Goal: Obtain resource: Obtain resource

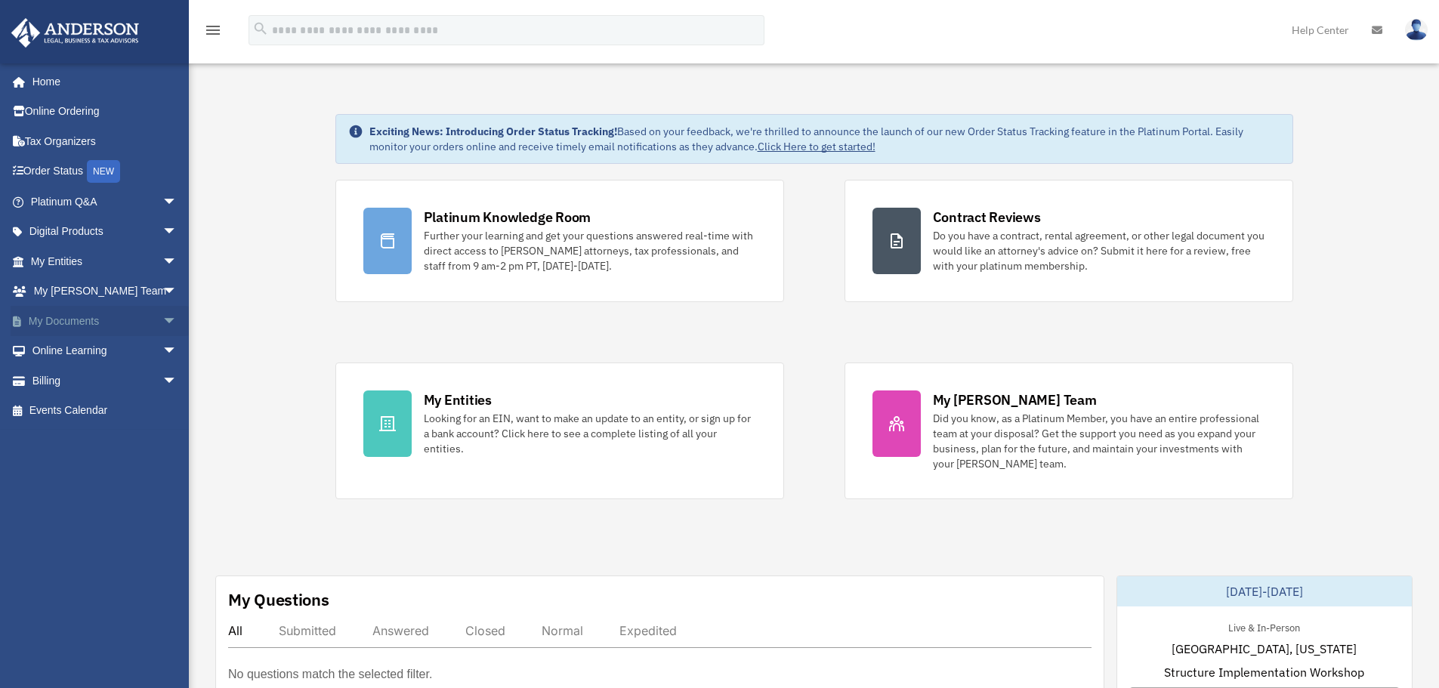
click at [106, 320] on link "My Documents arrow_drop_down" at bounding box center [106, 321] width 190 height 30
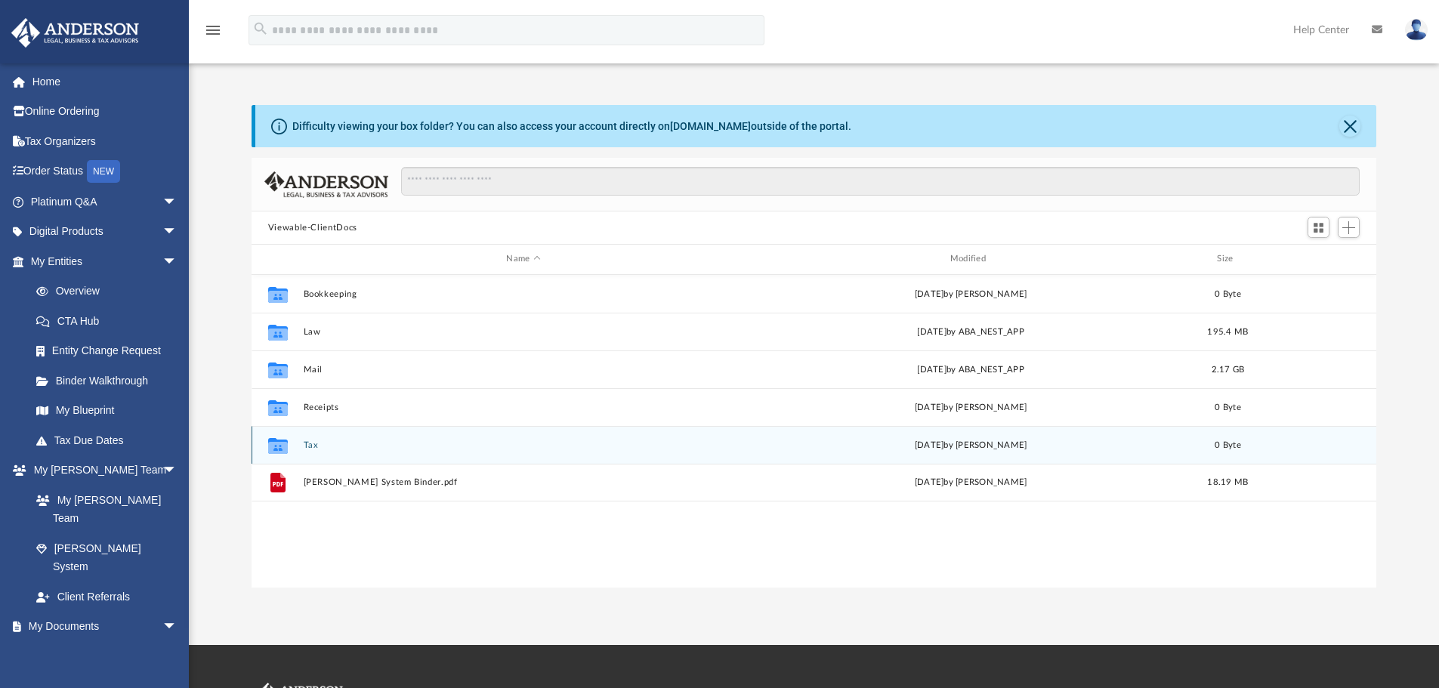
scroll to position [332, 1113]
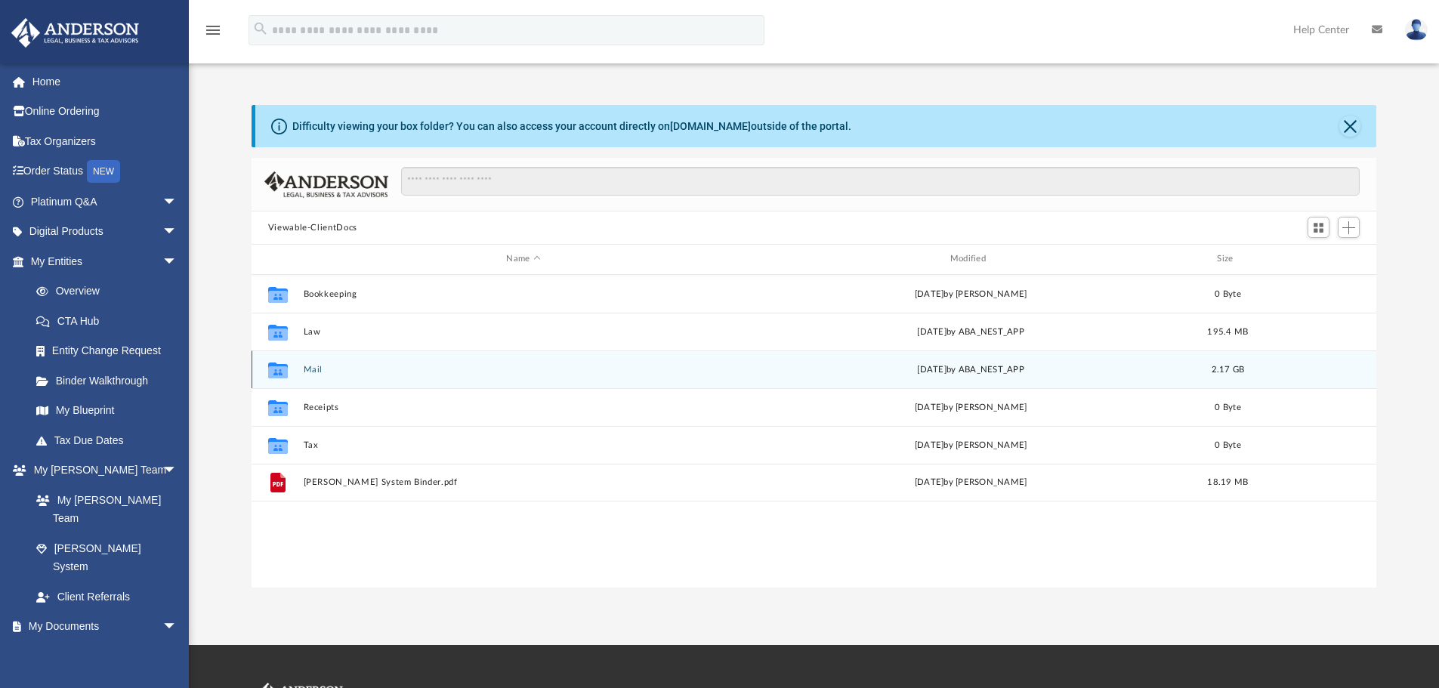
click at [311, 368] on button "Mail" at bounding box center [523, 370] width 440 height 10
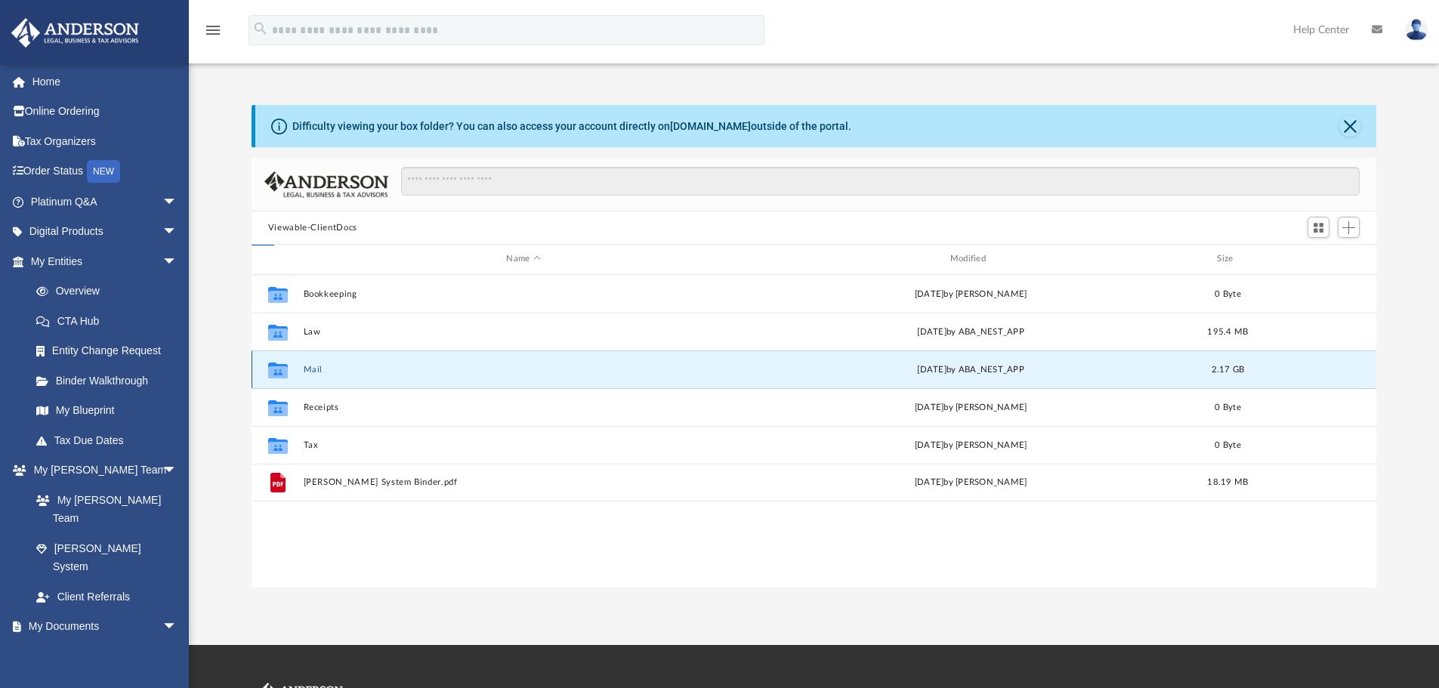
click at [311, 368] on button "Mail" at bounding box center [523, 370] width 440 height 10
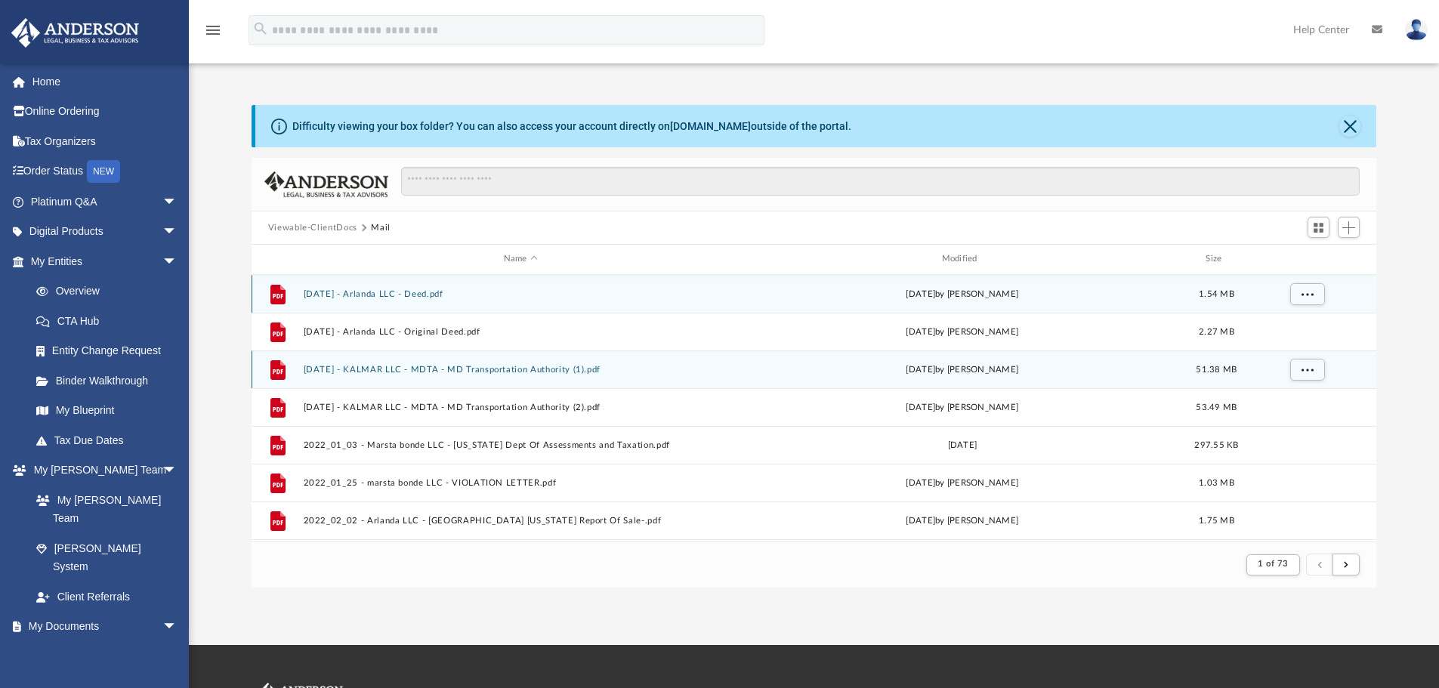
scroll to position [285, 1113]
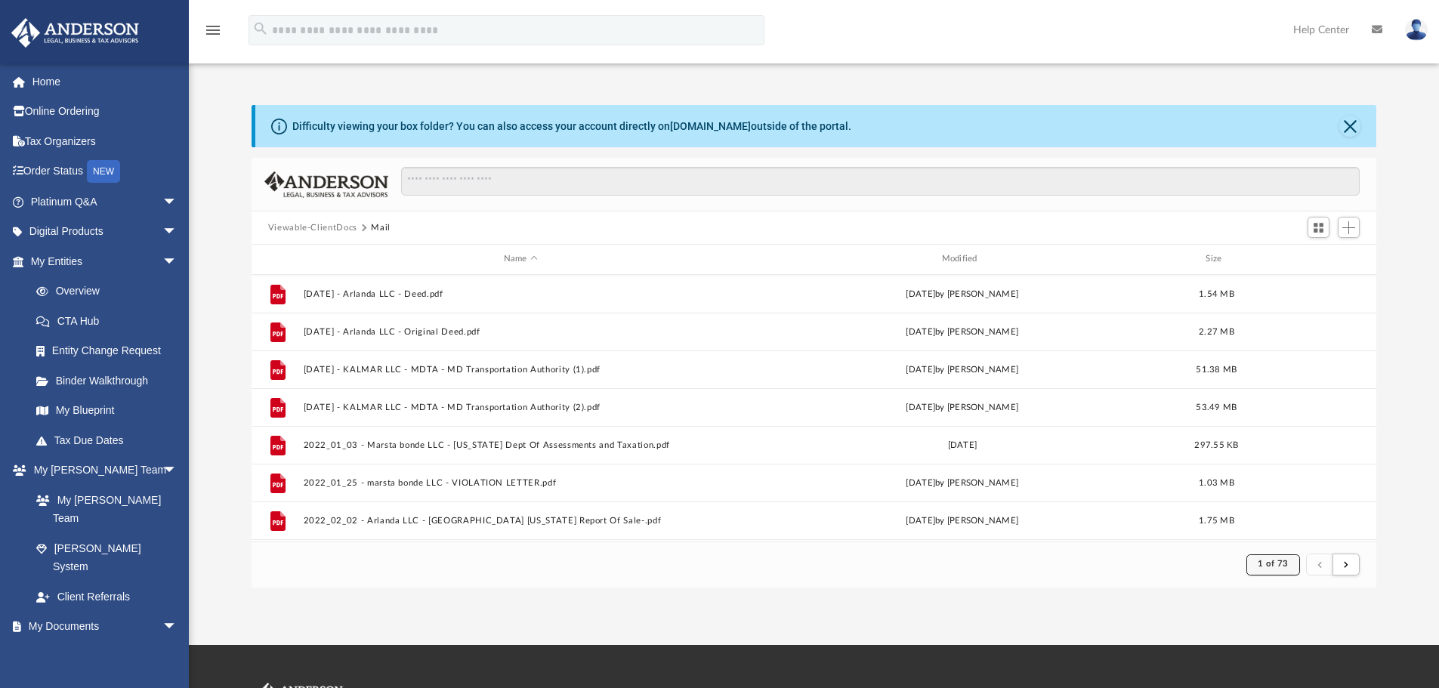
click at [1266, 569] on button "1 of 73" at bounding box center [1273, 564] width 54 height 21
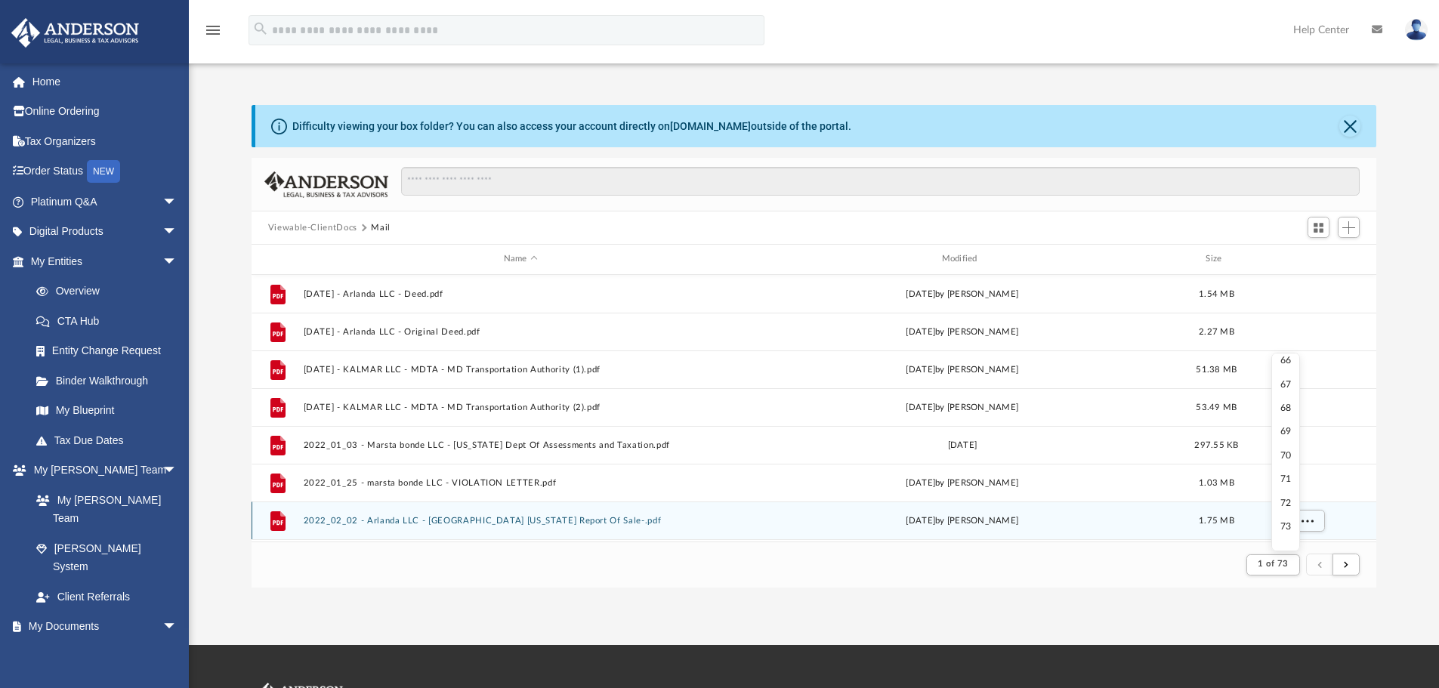
click at [1280, 526] on li "73" at bounding box center [1285, 527] width 11 height 16
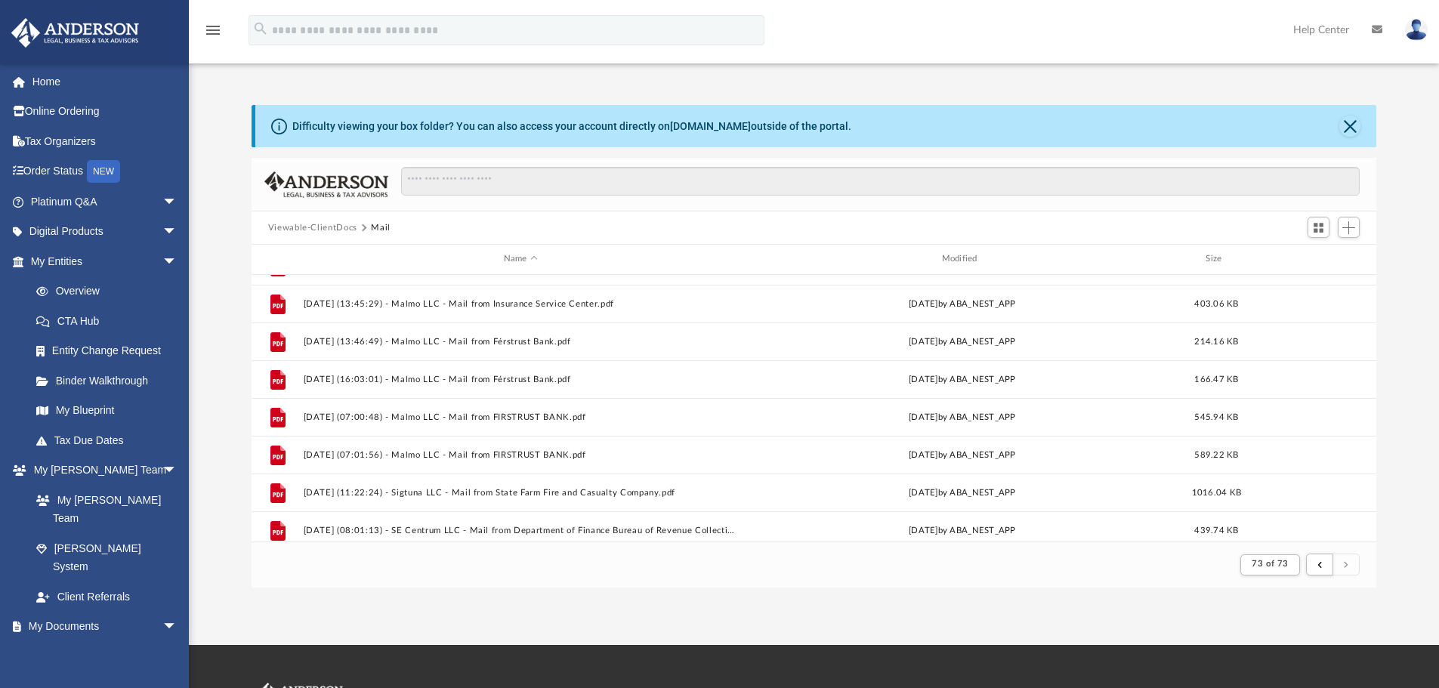
scroll to position [483, 0]
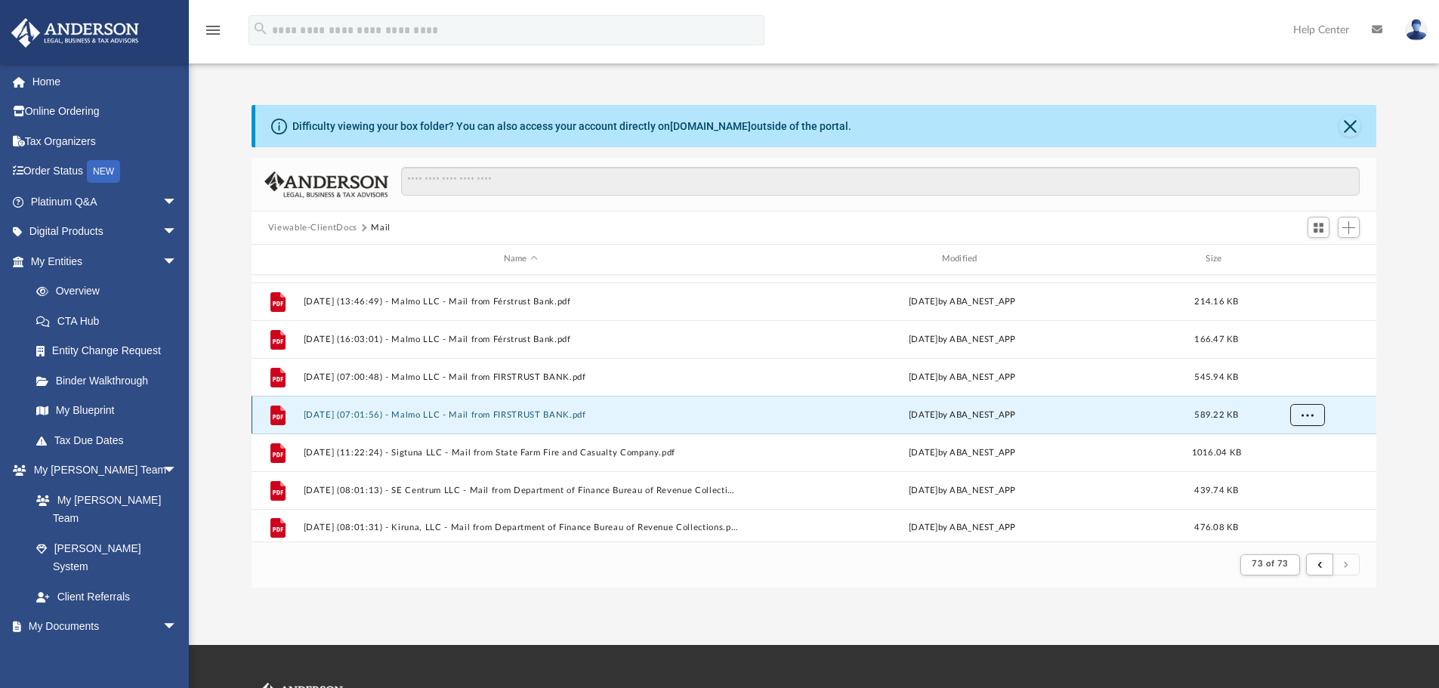
click at [1323, 415] on button "More options" at bounding box center [1306, 414] width 35 height 23
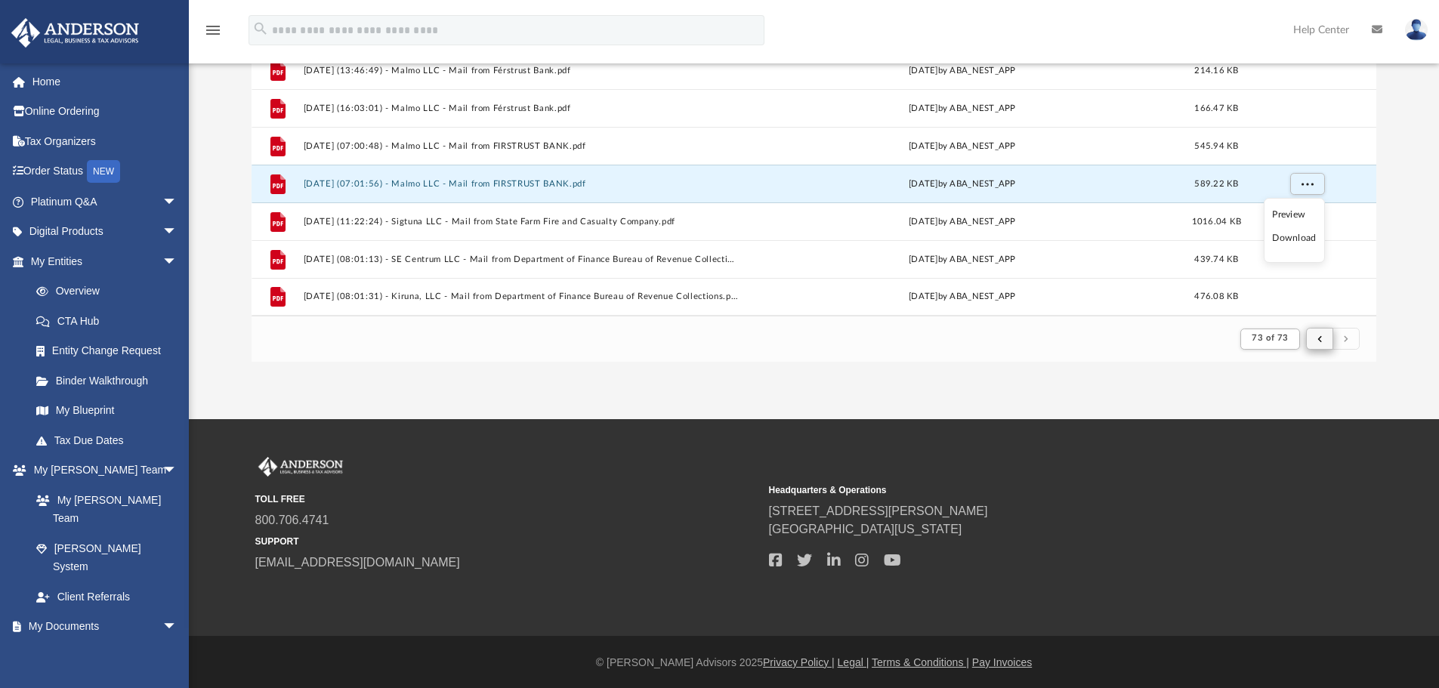
scroll to position [227, 0]
click at [1439, 208] on html "X Get a chance to win 6 months of Platinum for free just by filling out this su…" at bounding box center [719, 230] width 1439 height 915
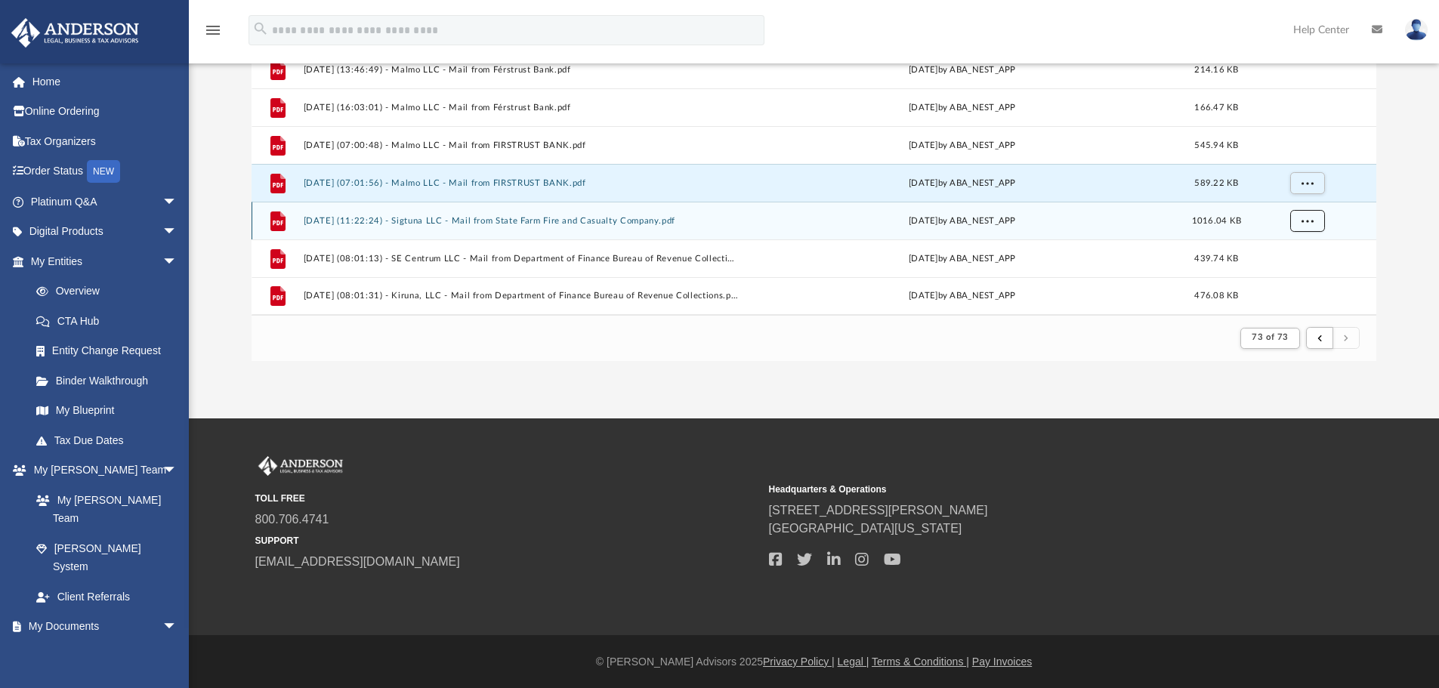
click at [1318, 218] on button "More options" at bounding box center [1306, 220] width 35 height 23
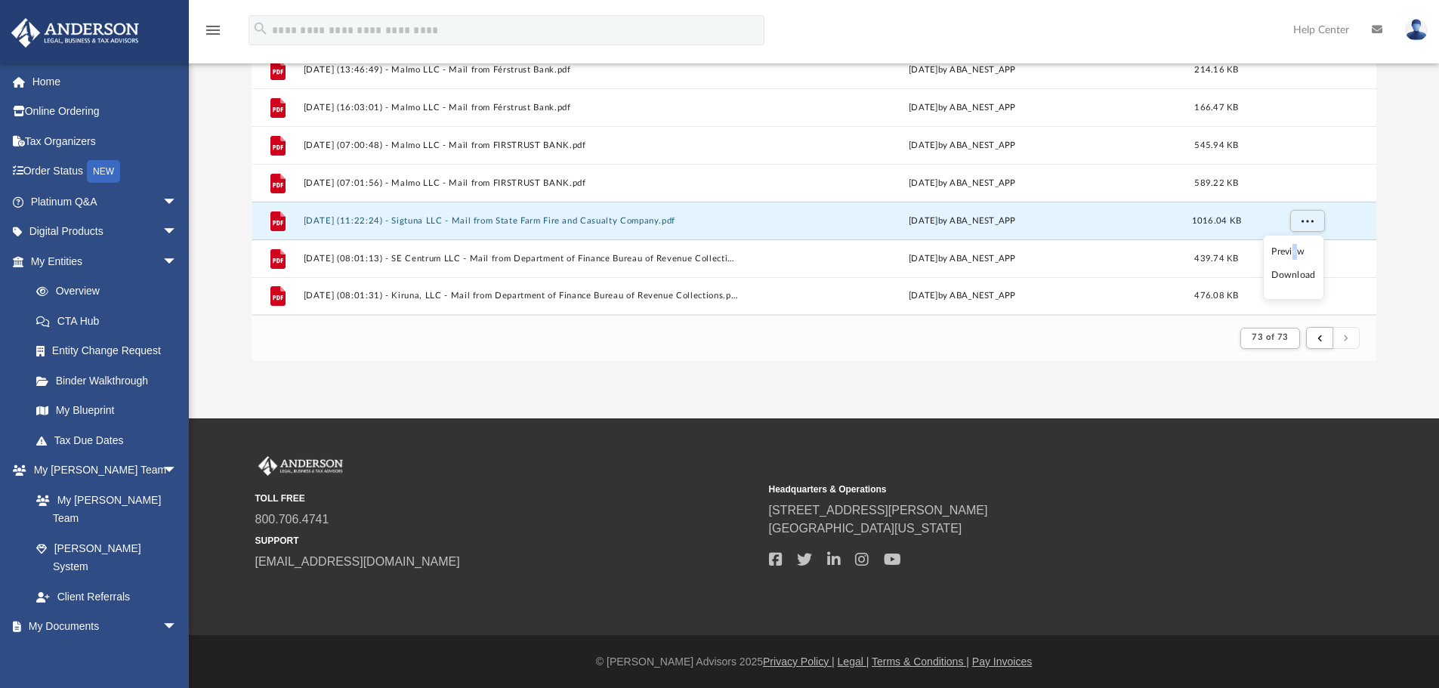
click at [1295, 249] on li "Preview" at bounding box center [1293, 252] width 44 height 16
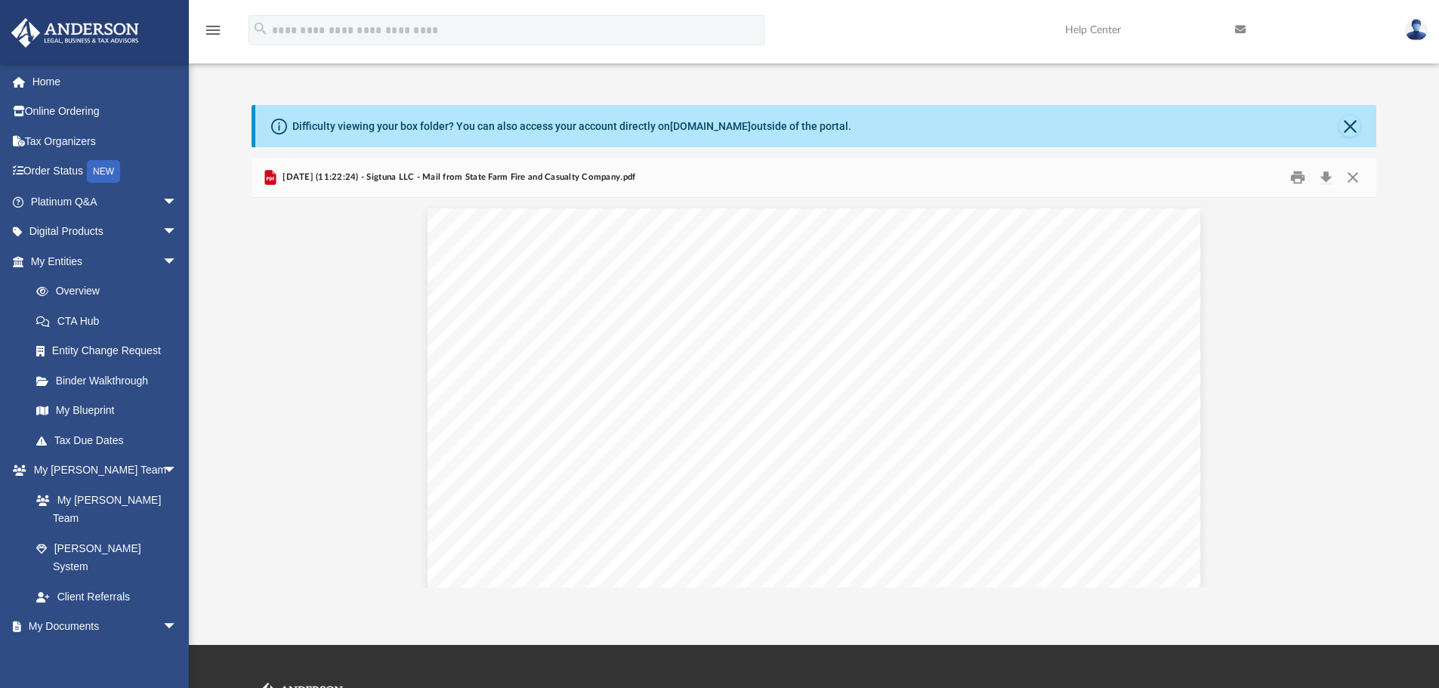
scroll to position [0, 0]
click at [1325, 178] on button "Download" at bounding box center [1325, 177] width 27 height 23
click at [1356, 180] on button "Close" at bounding box center [1352, 177] width 27 height 23
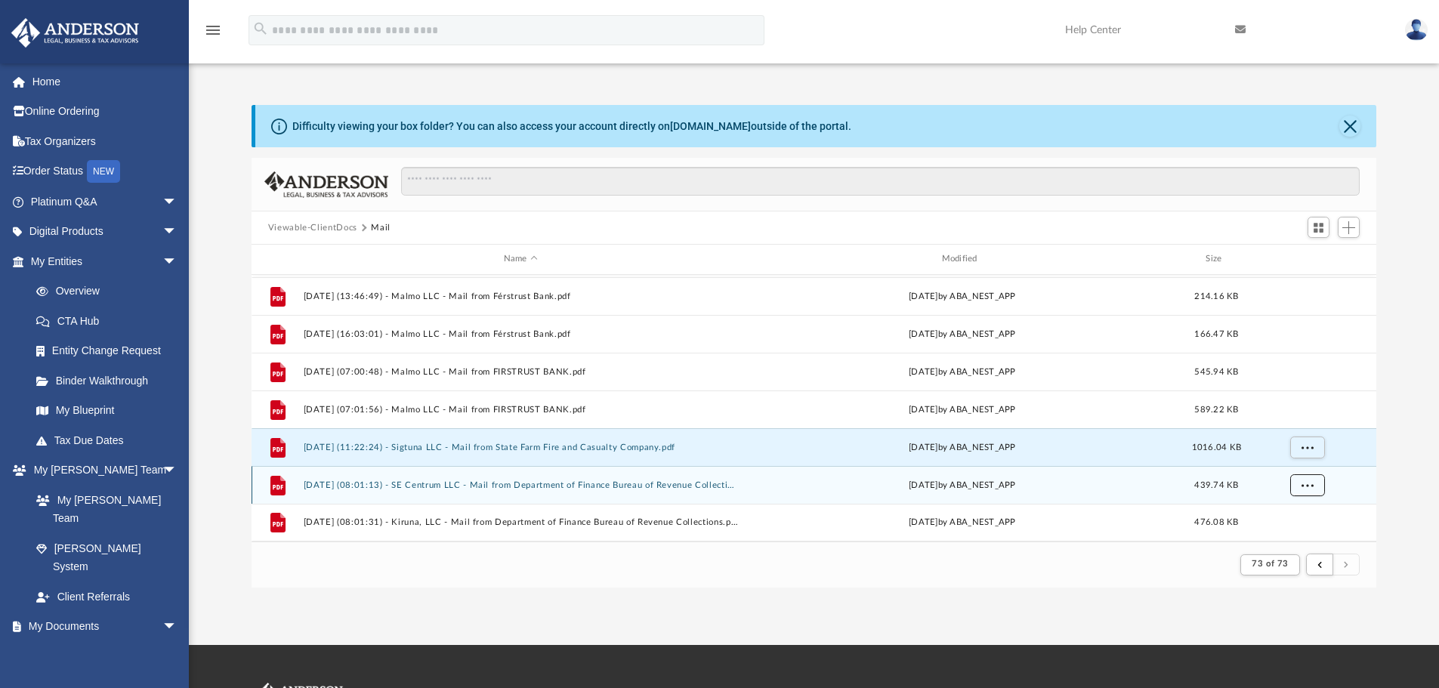
click at [1305, 476] on button "More options" at bounding box center [1306, 484] width 35 height 23
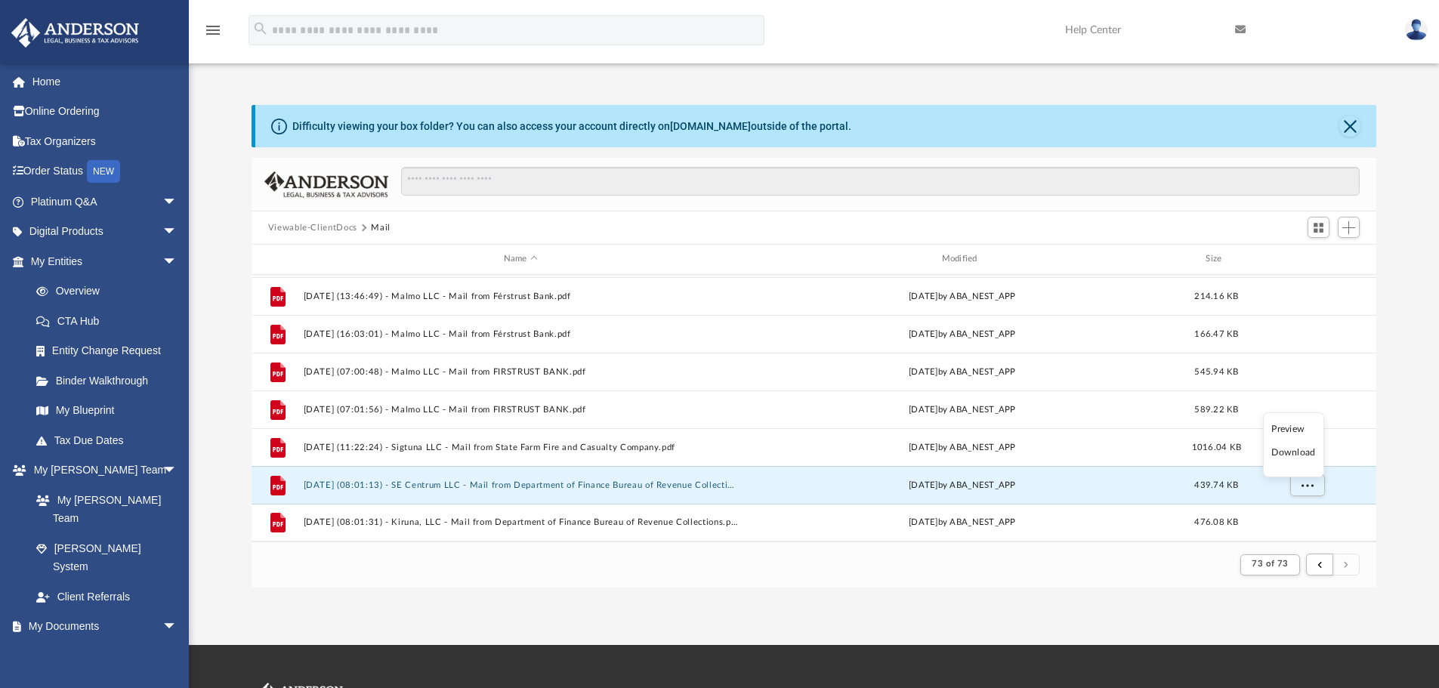
click at [1298, 432] on li "Preview" at bounding box center [1293, 429] width 44 height 16
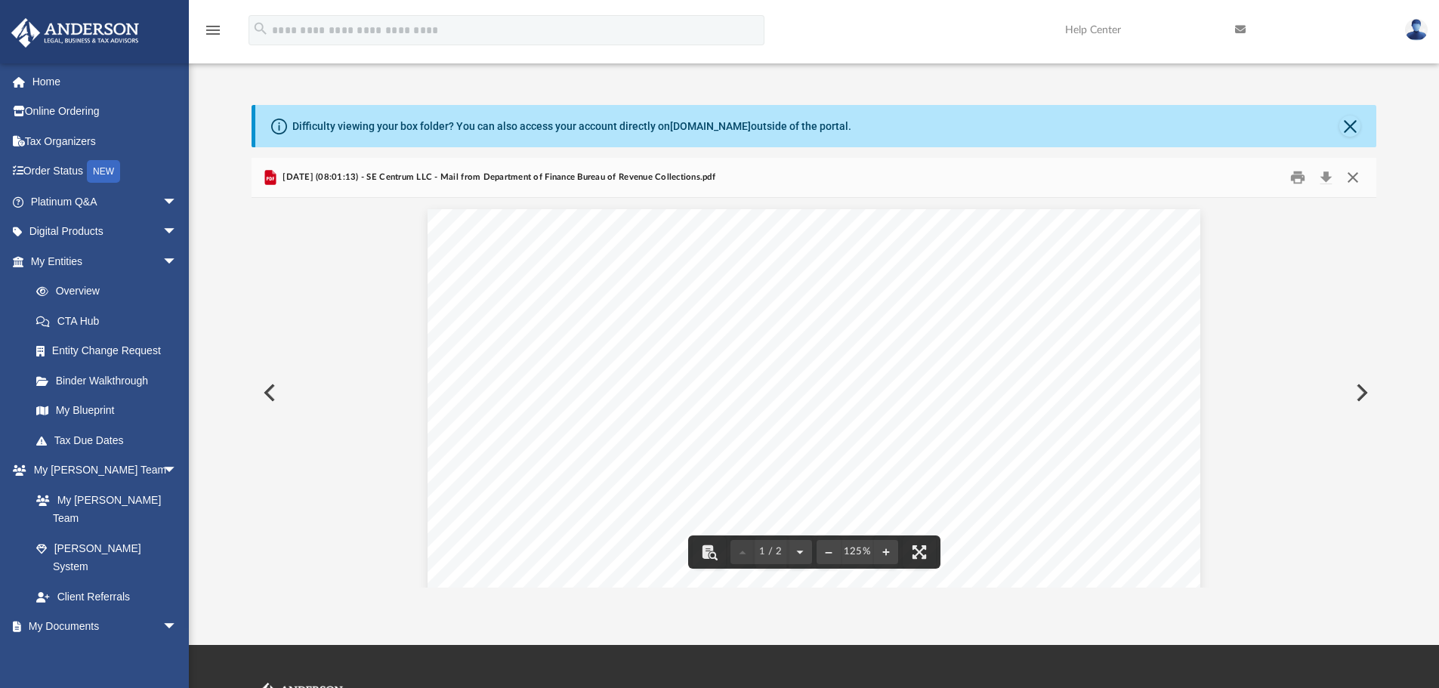
click at [1358, 179] on button "Close" at bounding box center [1352, 177] width 27 height 23
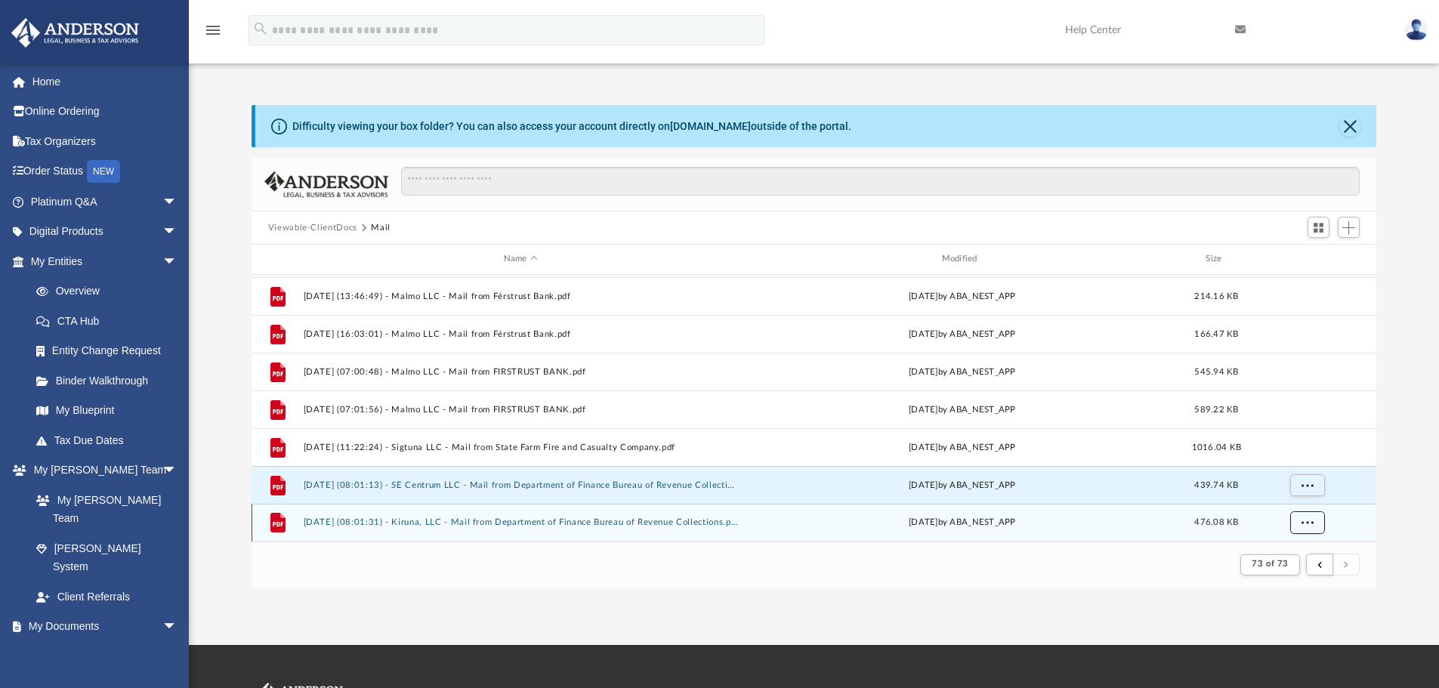
click at [1313, 524] on button "More options" at bounding box center [1306, 522] width 35 height 23
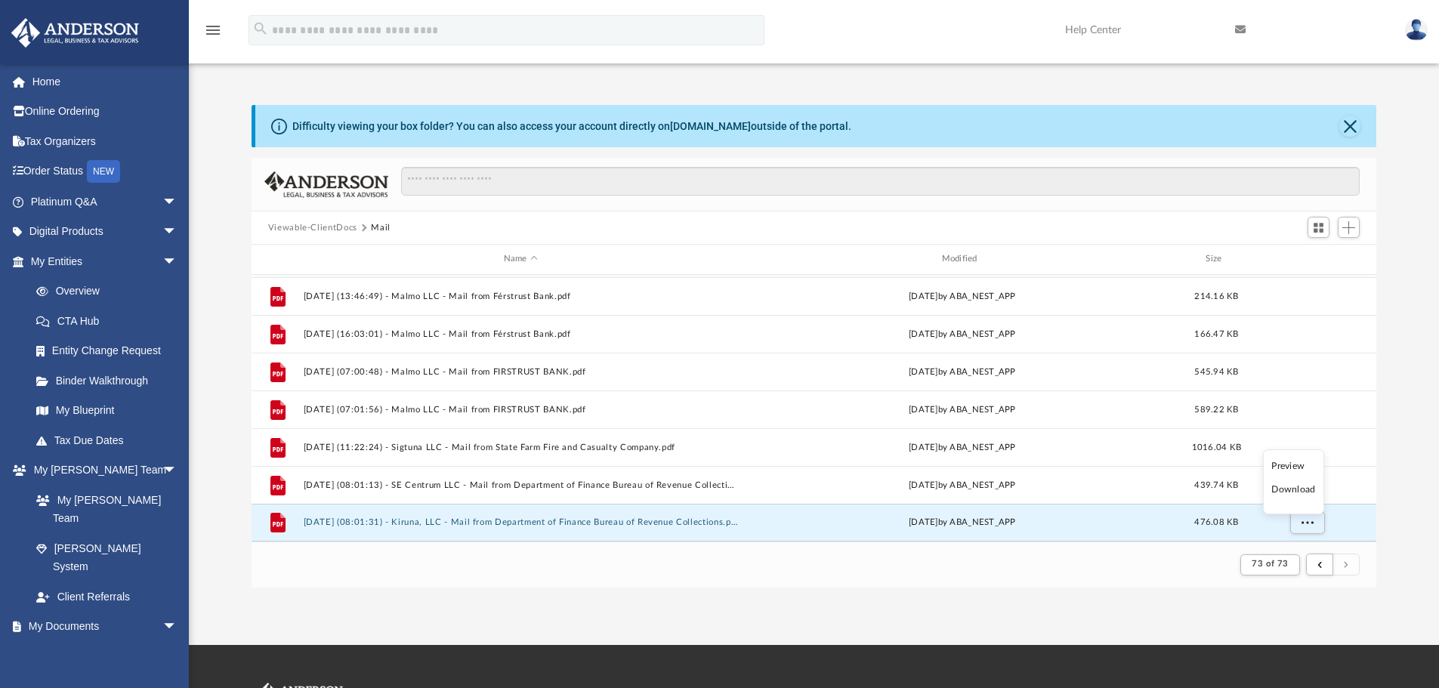
click at [1300, 463] on li "Preview" at bounding box center [1293, 466] width 44 height 16
